Goal: Information Seeking & Learning: Find specific fact

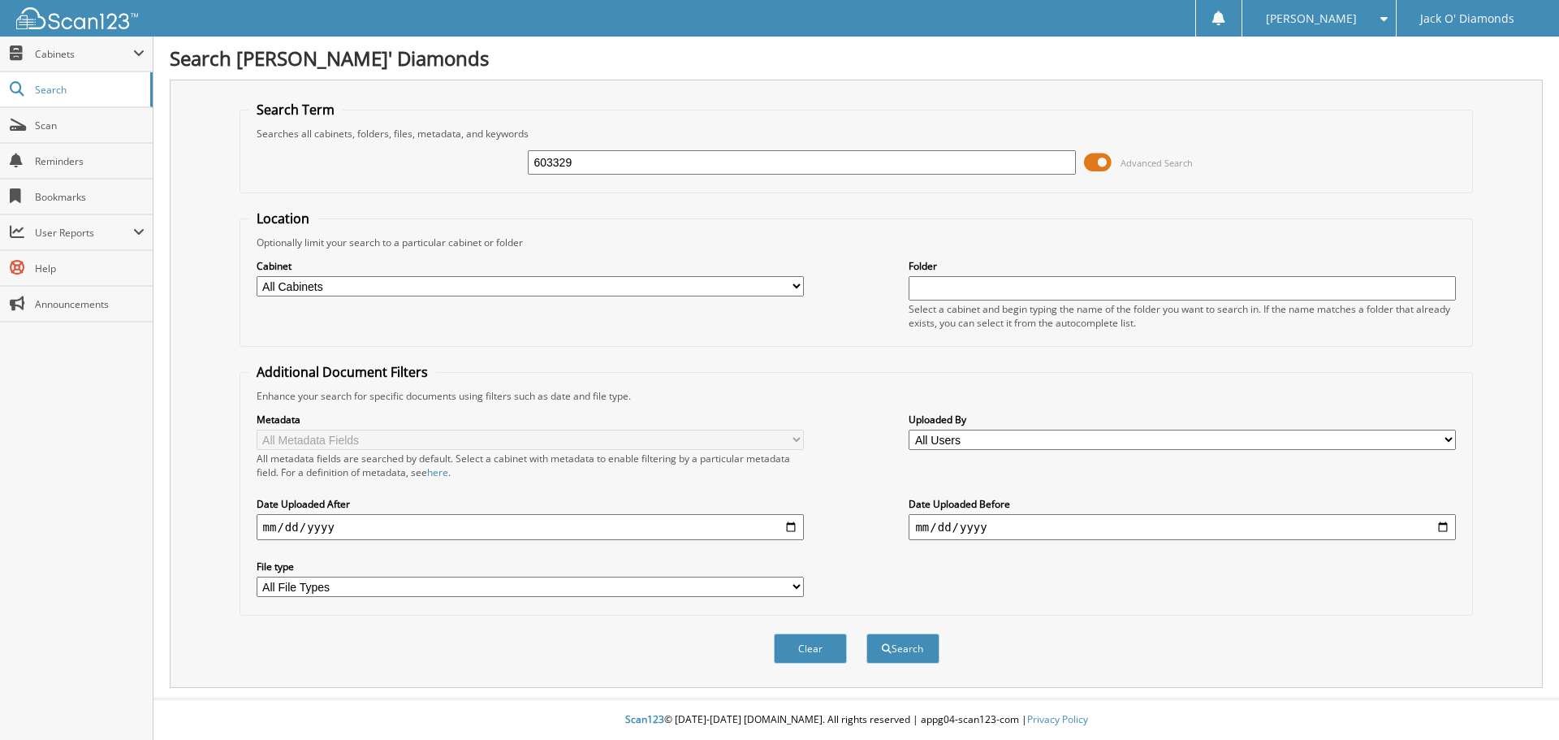
type input "603329"
click at [867, 633] on button "Search" at bounding box center [903, 648] width 73 height 30
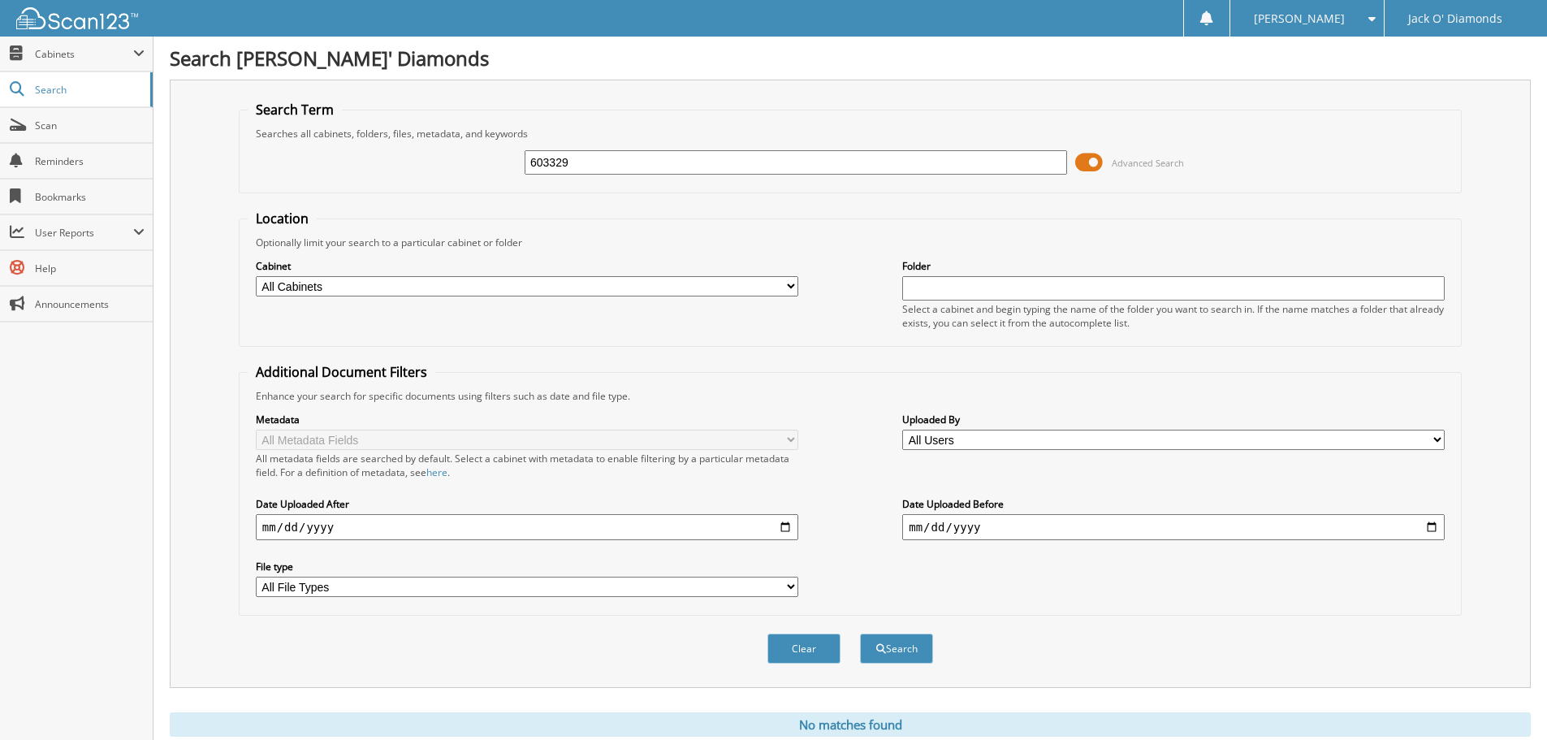
click at [1093, 161] on span at bounding box center [1089, 162] width 28 height 24
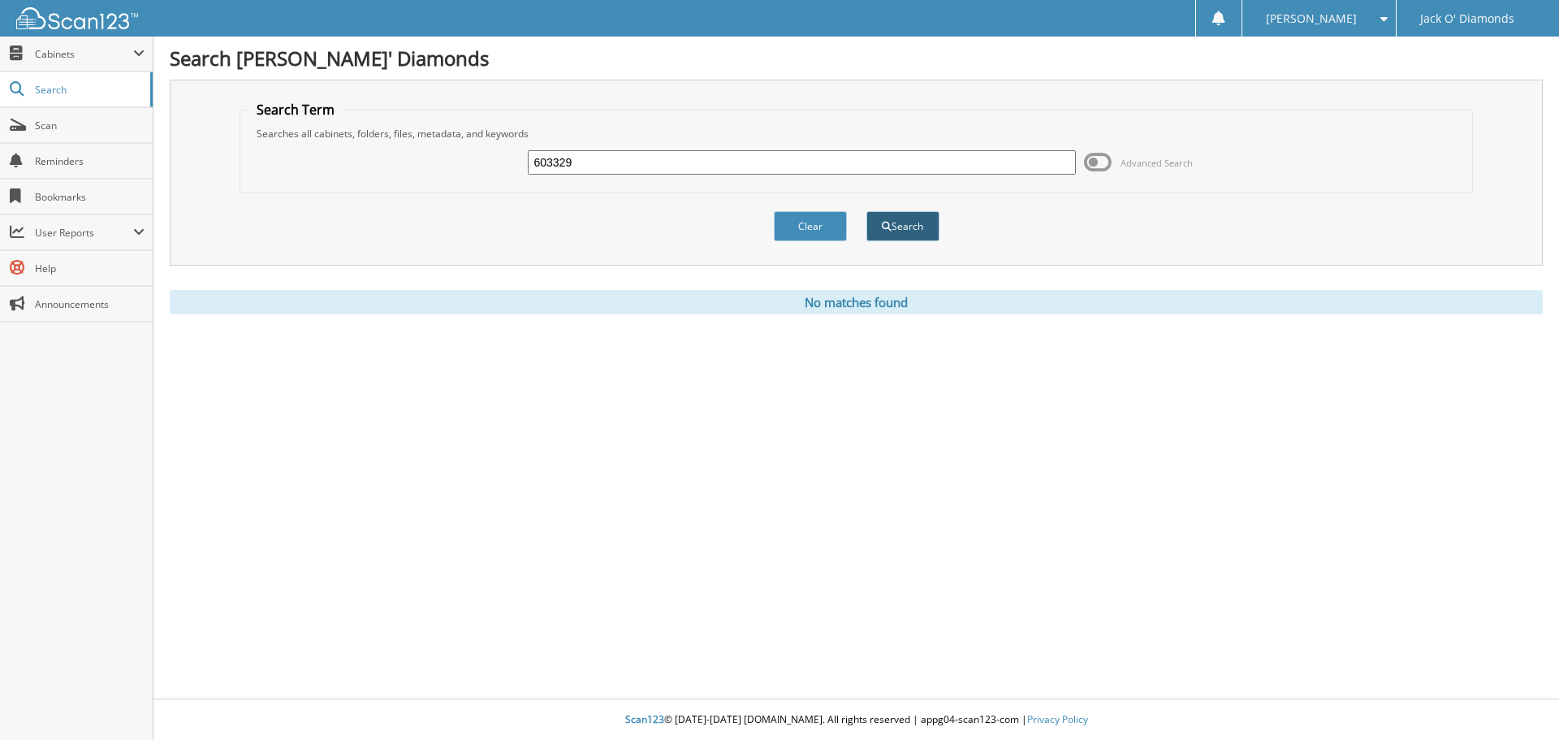
click at [910, 216] on button "Search" at bounding box center [903, 226] width 73 height 30
